Goal: Task Accomplishment & Management: Manage account settings

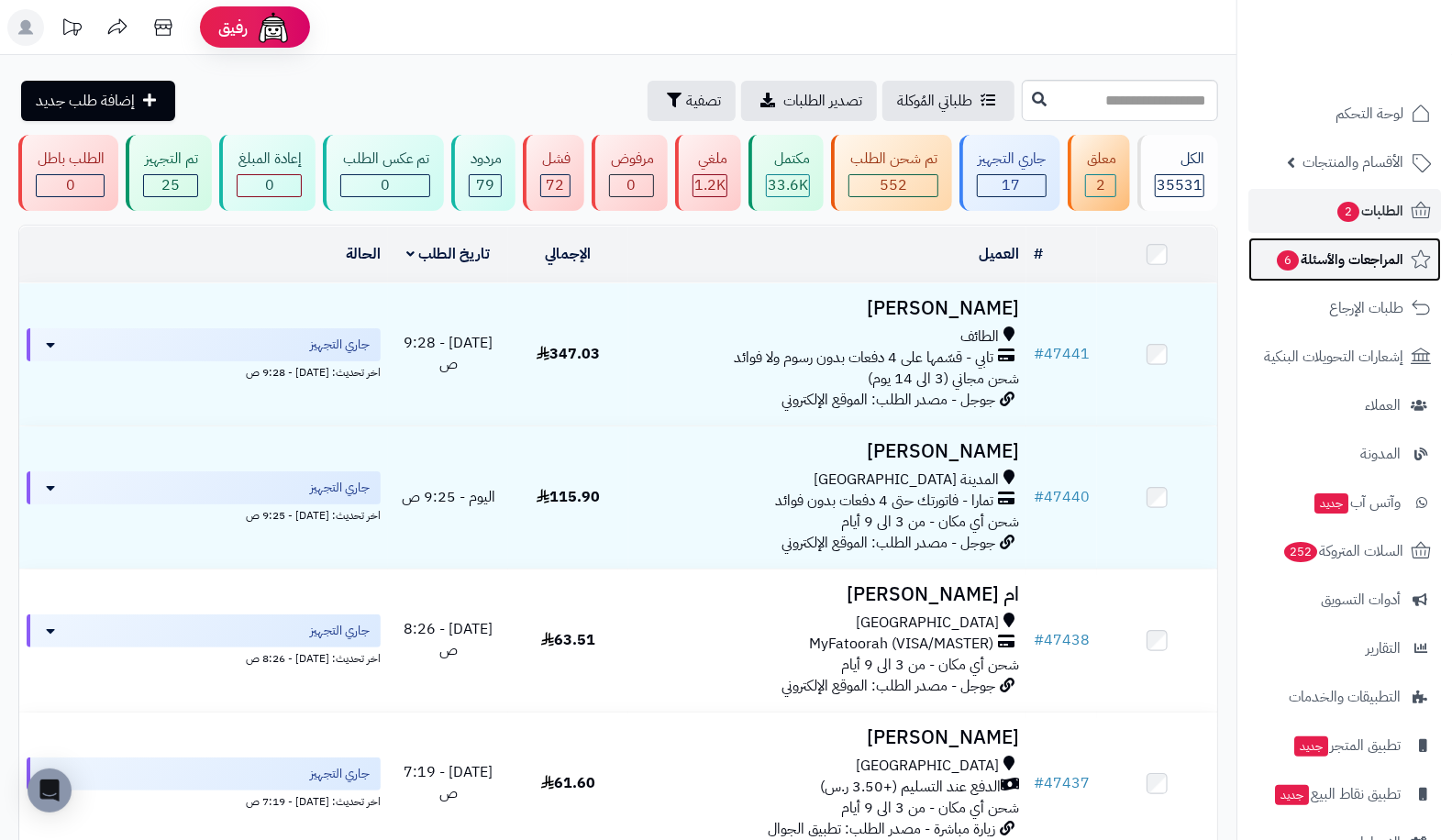
click at [1296, 262] on span "6" at bounding box center [1288, 261] width 22 height 20
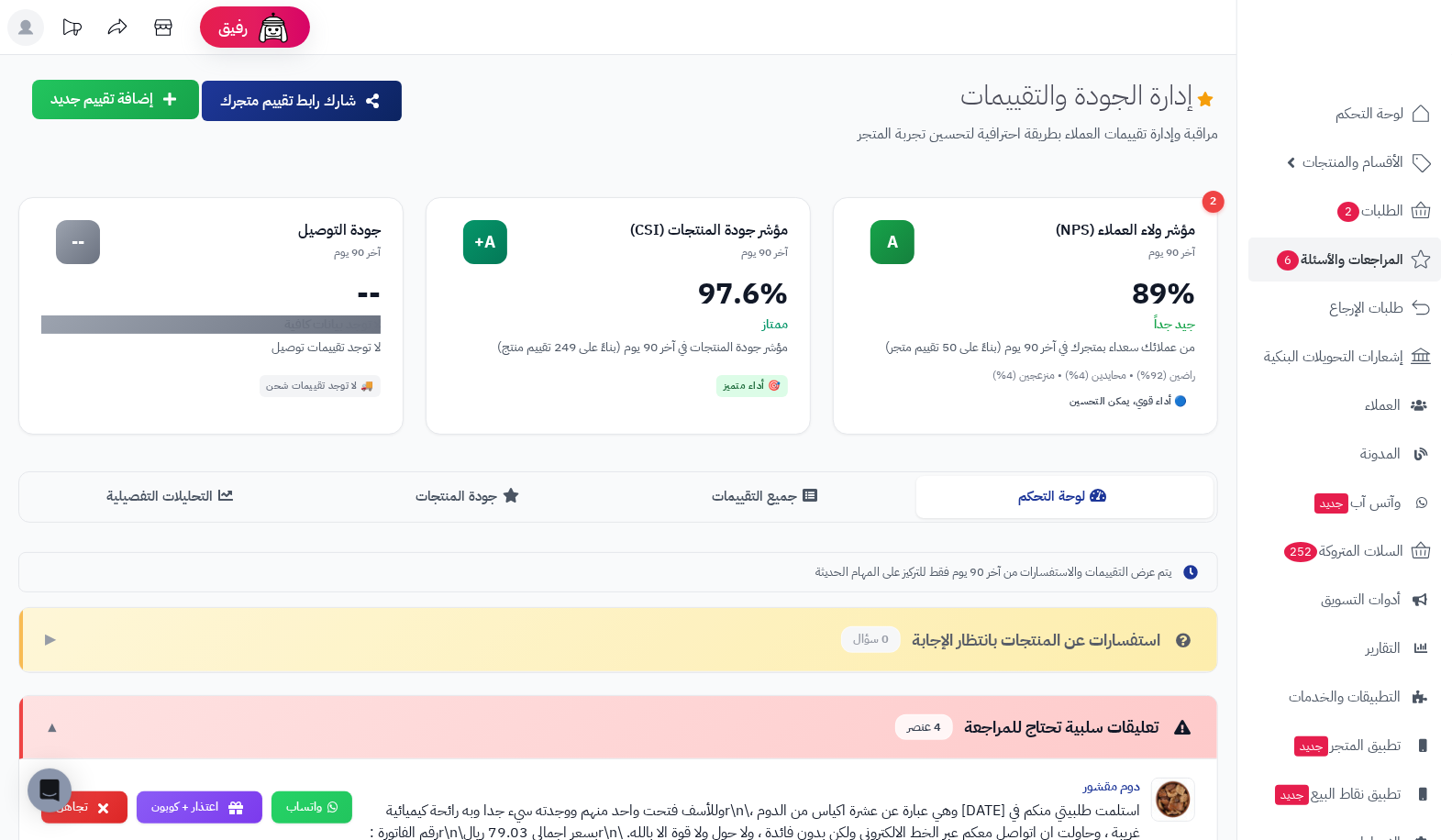
click at [1228, 517] on div "إدارة الجودة والتقييمات مراقبة وإدارة تقييمات العملاء بطريقة احترافية لتحسين تج…" at bounding box center [618, 778] width 1236 height 1396
click at [1352, 203] on span "2" at bounding box center [1349, 212] width 22 height 20
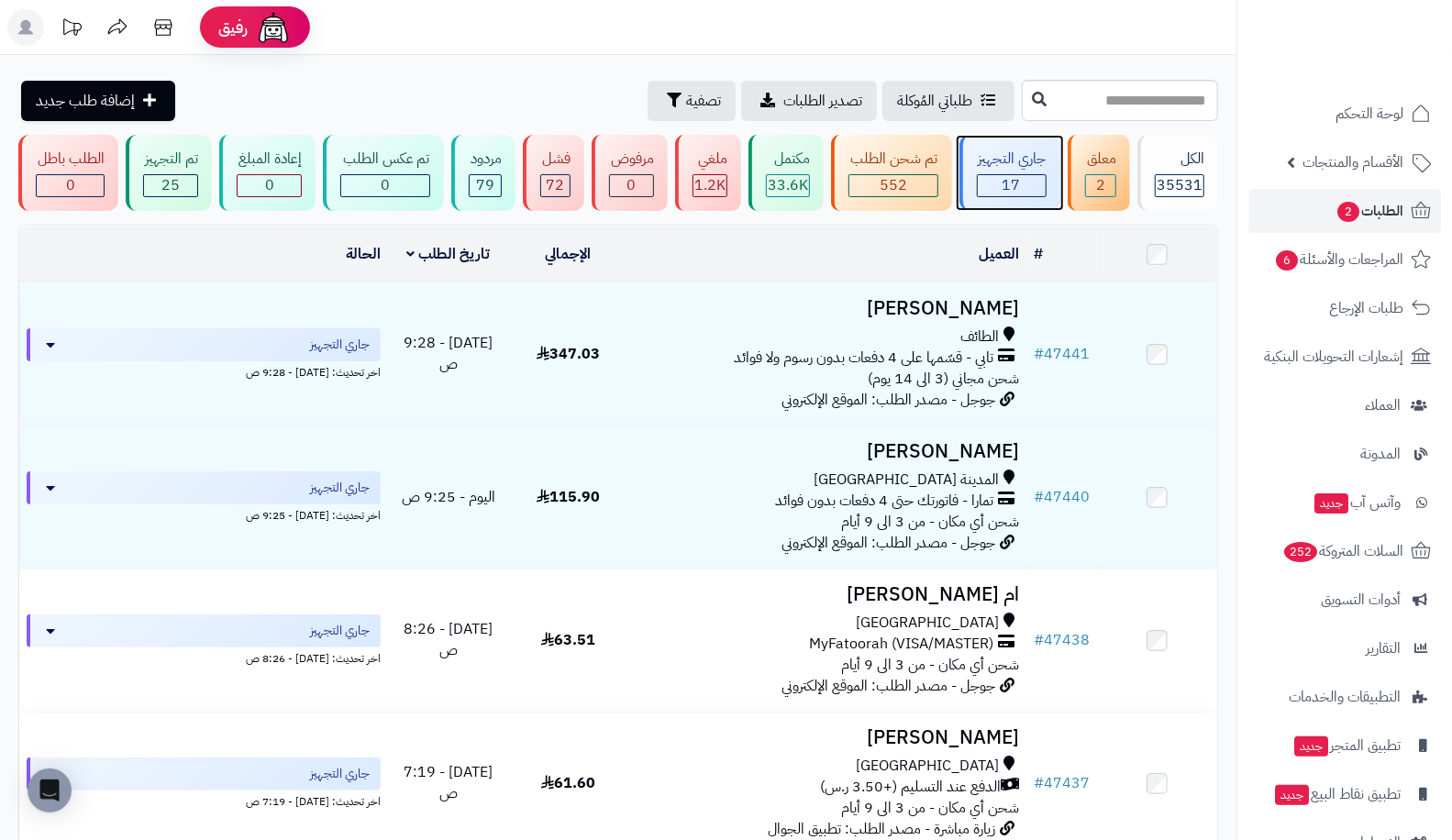
click at [1024, 180] on div "17" at bounding box center [1012, 185] width 68 height 21
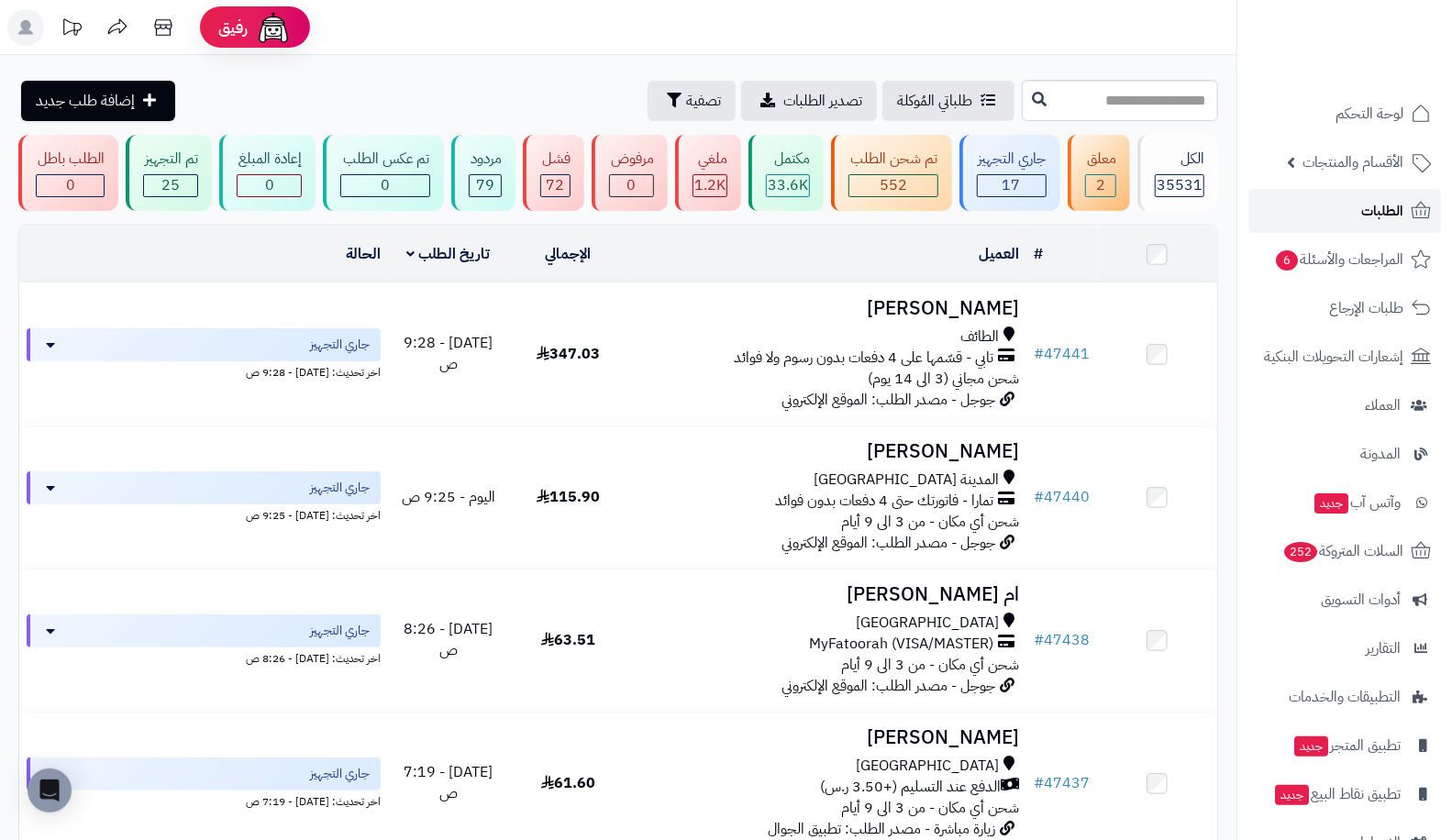
click at [1342, 200] on link "الطلبات" at bounding box center [1344, 211] width 193 height 44
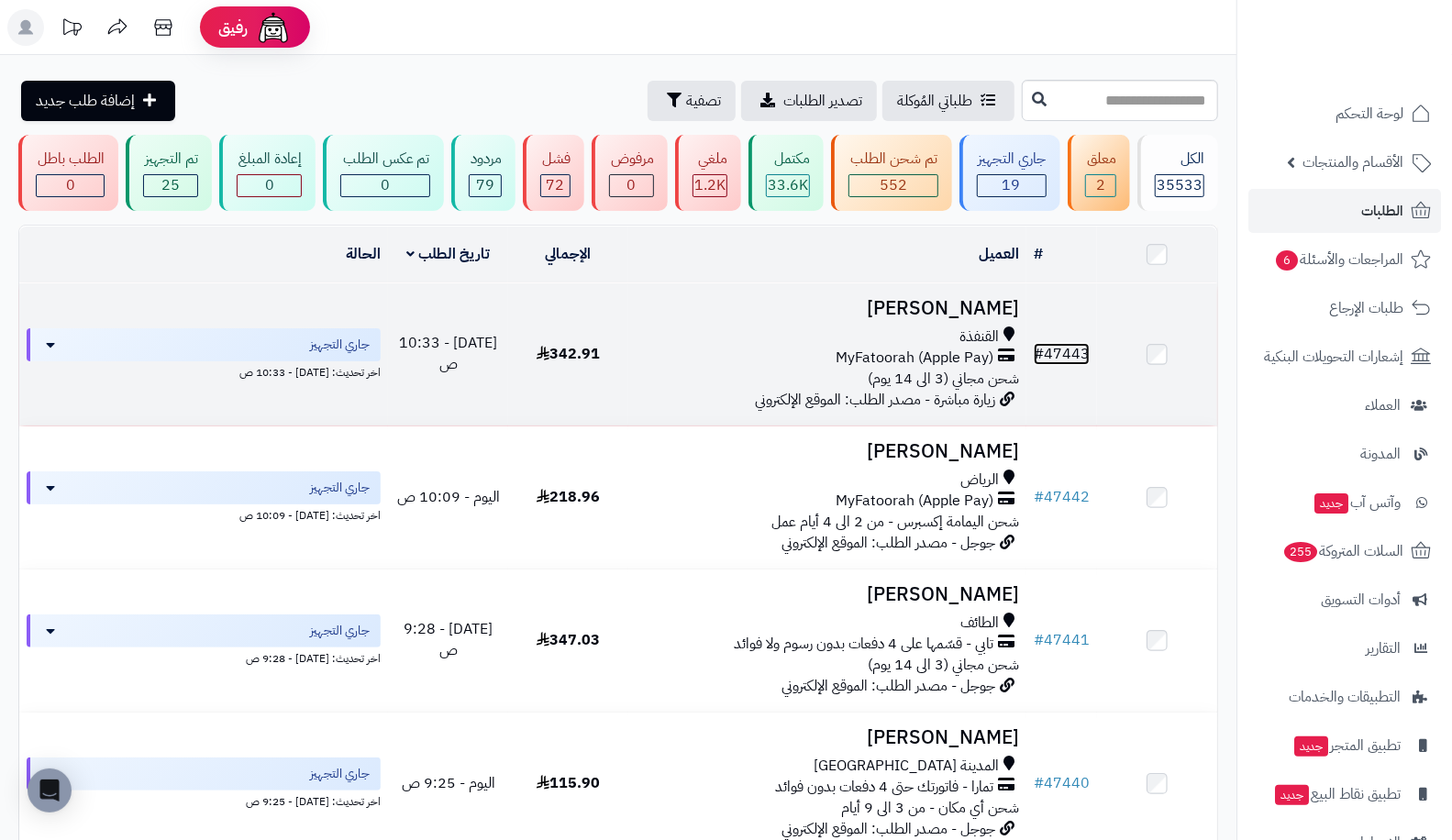
click at [1070, 345] on link "# 47443" at bounding box center [1061, 354] width 56 height 22
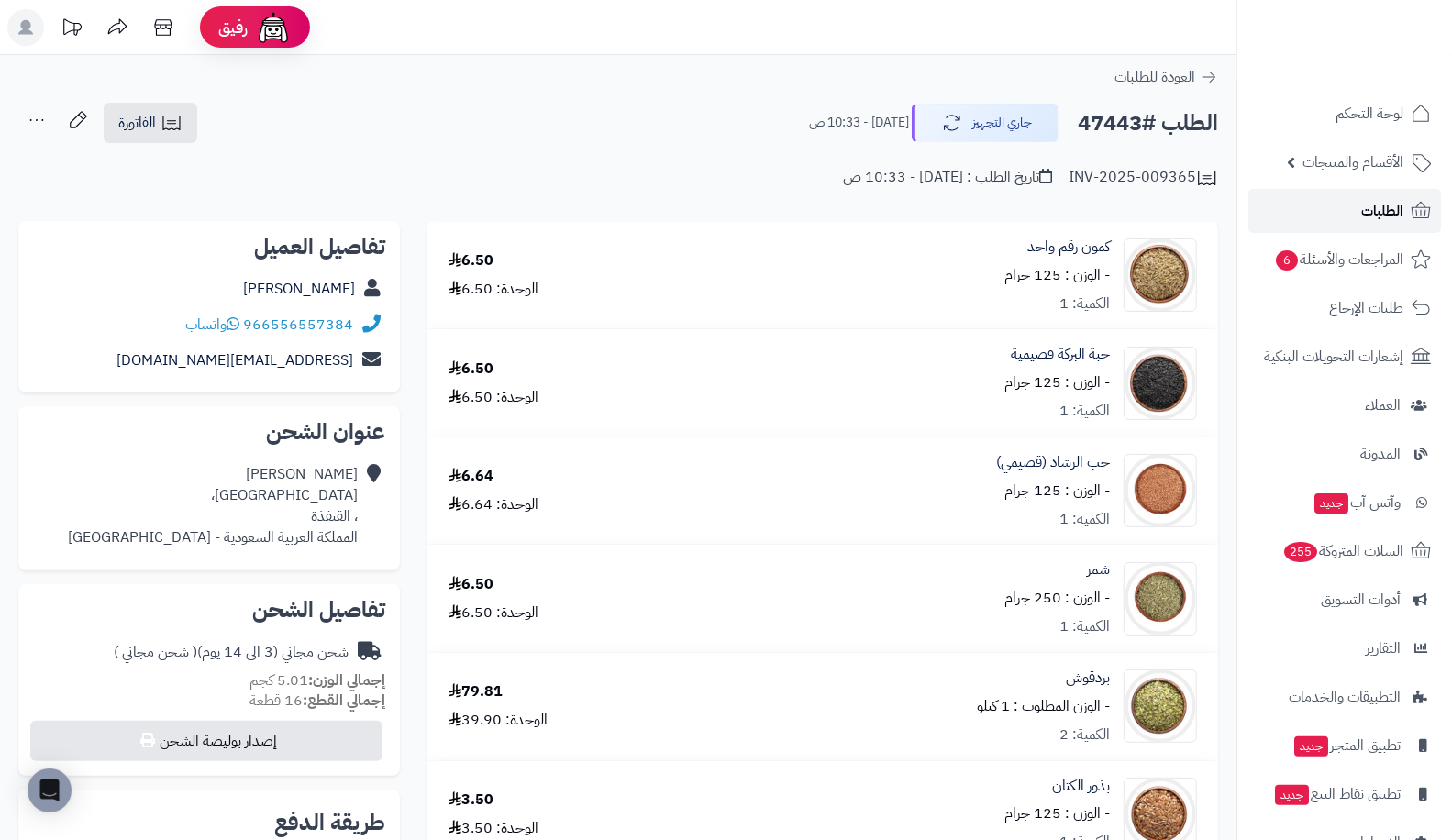
click at [1350, 218] on link "الطلبات" at bounding box center [1344, 211] width 193 height 44
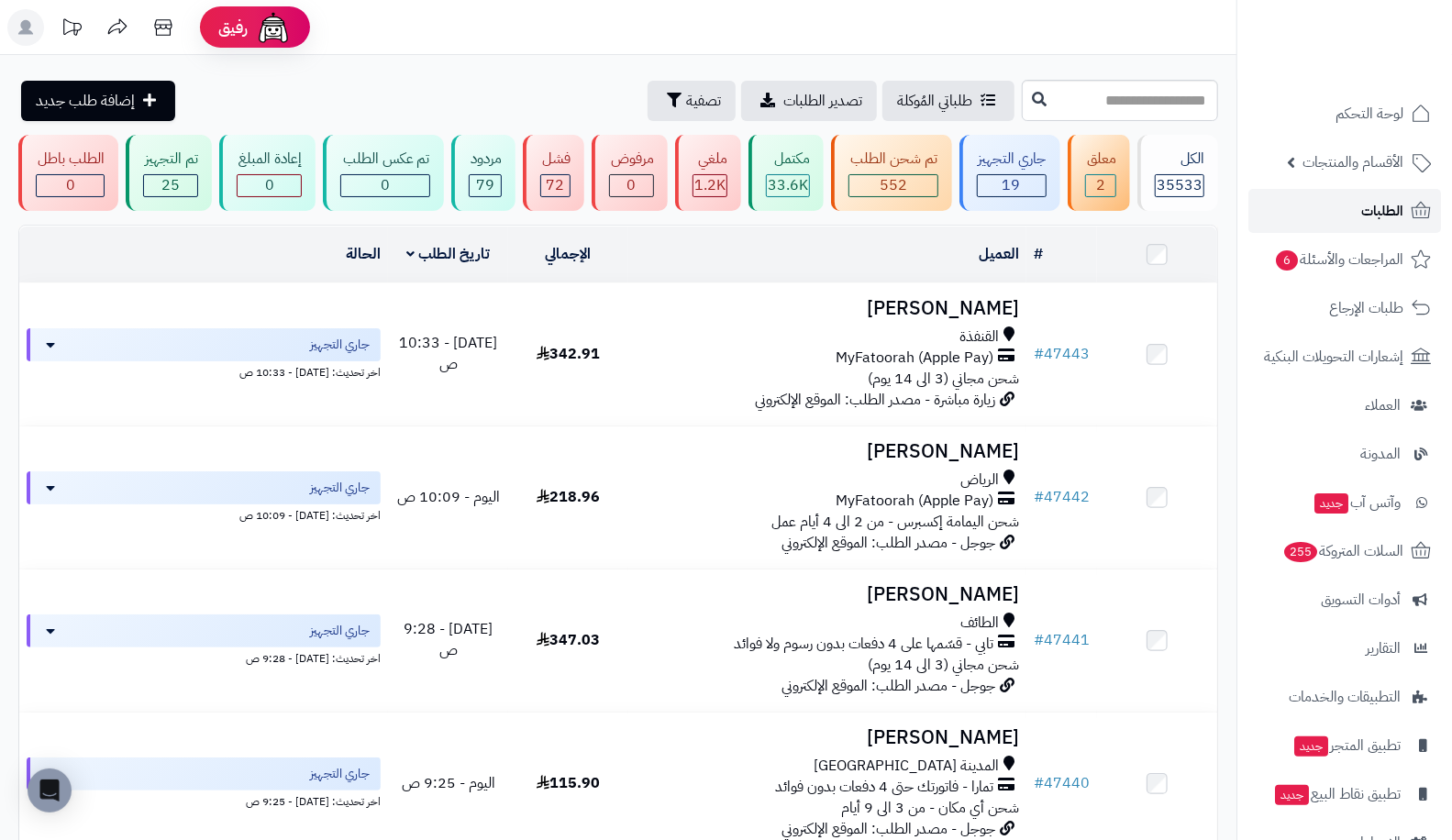
click at [1344, 207] on link "الطلبات" at bounding box center [1344, 211] width 193 height 44
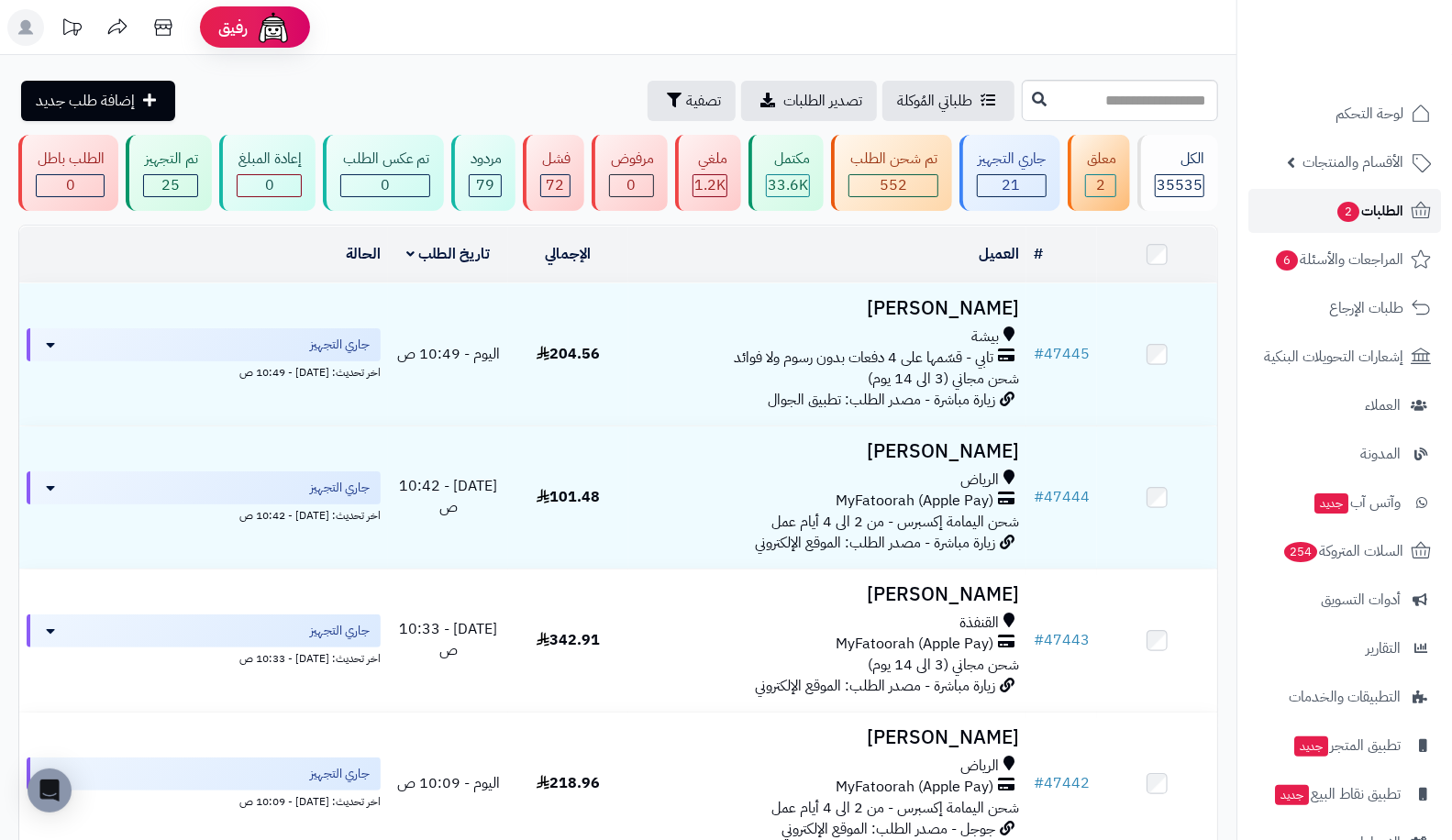
drag, startPoint x: 0, startPoint y: 0, endPoint x: 1344, endPoint y: 207, distance: 1359.8
click at [1344, 207] on span "2" at bounding box center [1349, 212] width 22 height 20
click at [1034, 157] on div "جاري التجهيز" at bounding box center [1012, 158] width 70 height 21
